Goal: Task Accomplishment & Management: Manage account settings

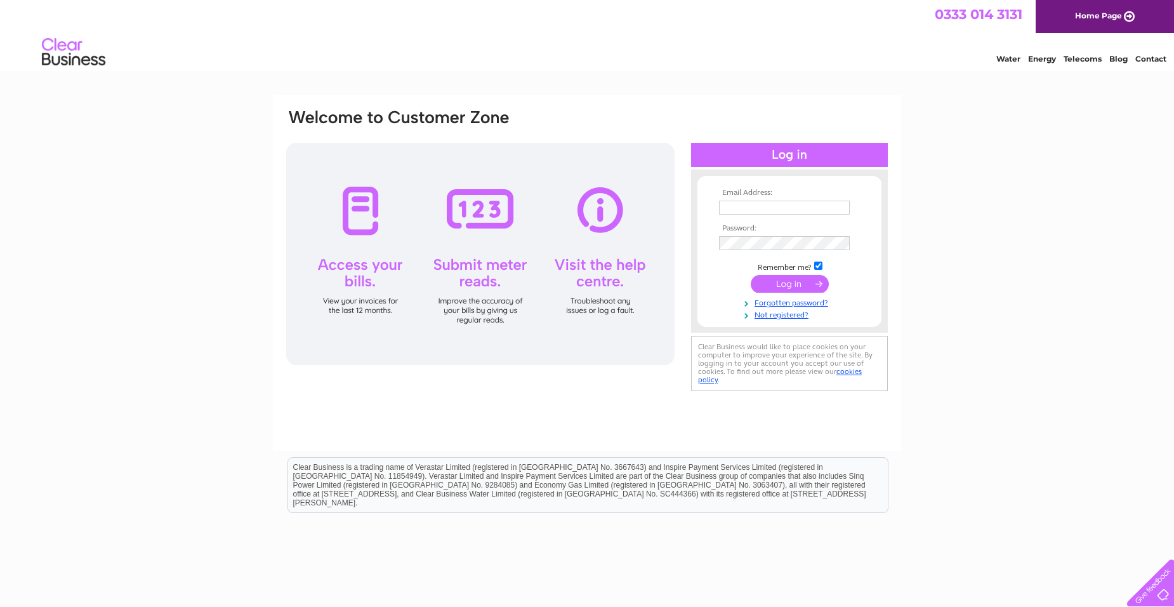
click at [752, 204] on input "text" at bounding box center [784, 208] width 131 height 14
type input "angela.amour@legrand.com"
click at [751, 276] on input "submit" at bounding box center [790, 285] width 78 height 18
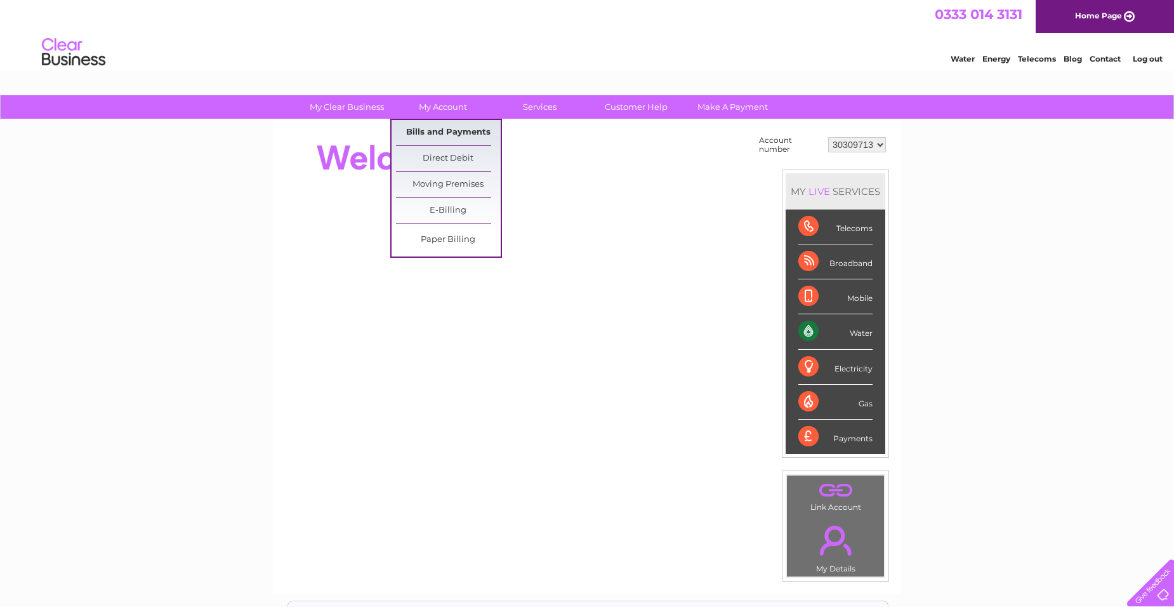
click at [461, 135] on link "Bills and Payments" at bounding box center [448, 132] width 105 height 25
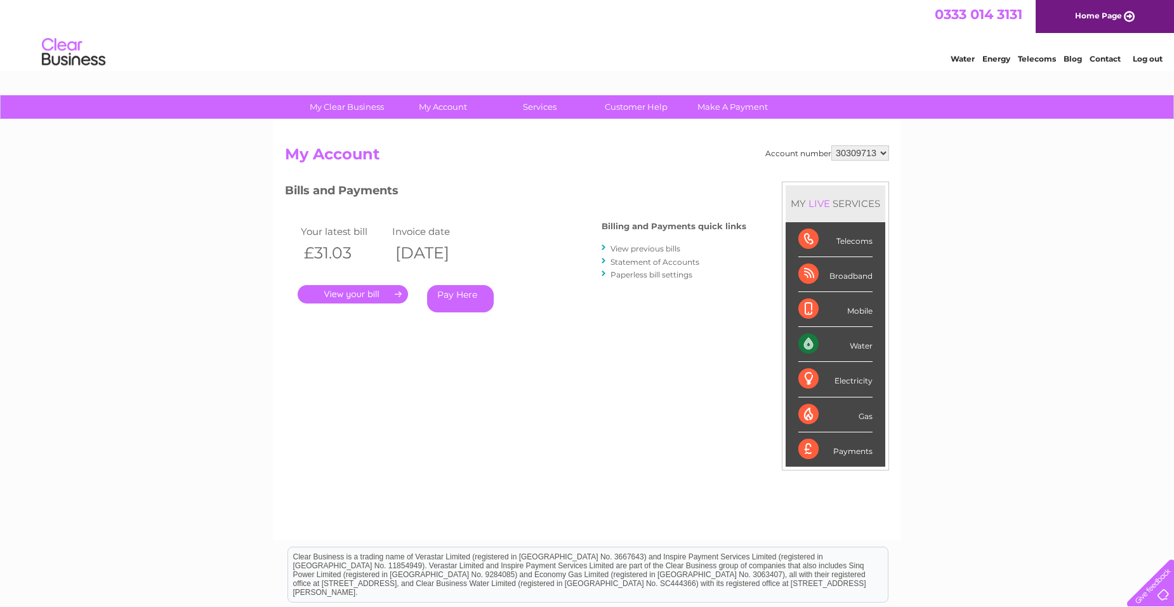
click at [355, 291] on link "." at bounding box center [353, 294] width 110 height 18
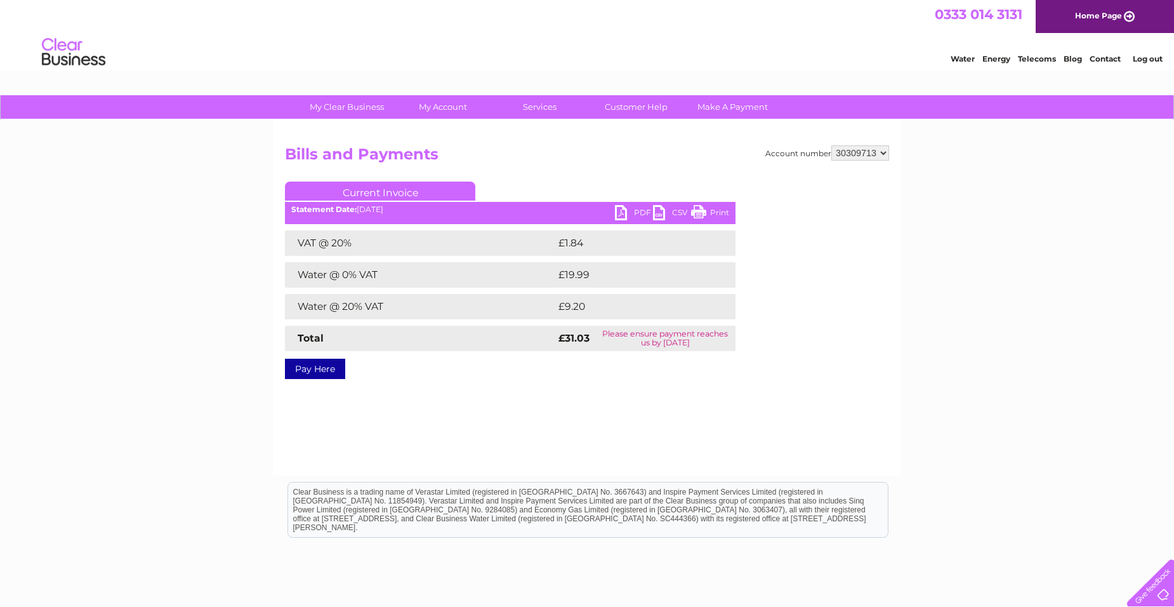
click at [625, 213] on link "PDF" at bounding box center [634, 214] width 38 height 18
click at [1152, 60] on link "Log out" at bounding box center [1148, 59] width 30 height 10
